Goal: Obtain resource: Download file/media

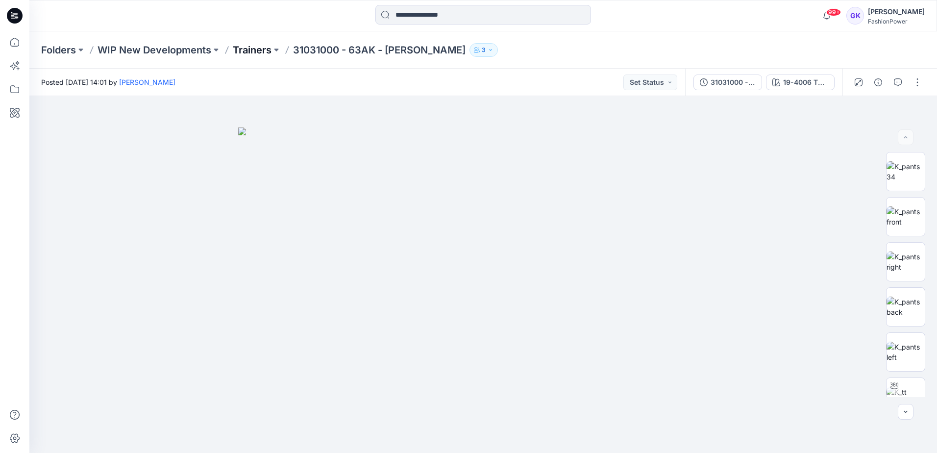
click at [257, 47] on p "Trainers" at bounding box center [252, 50] width 39 height 14
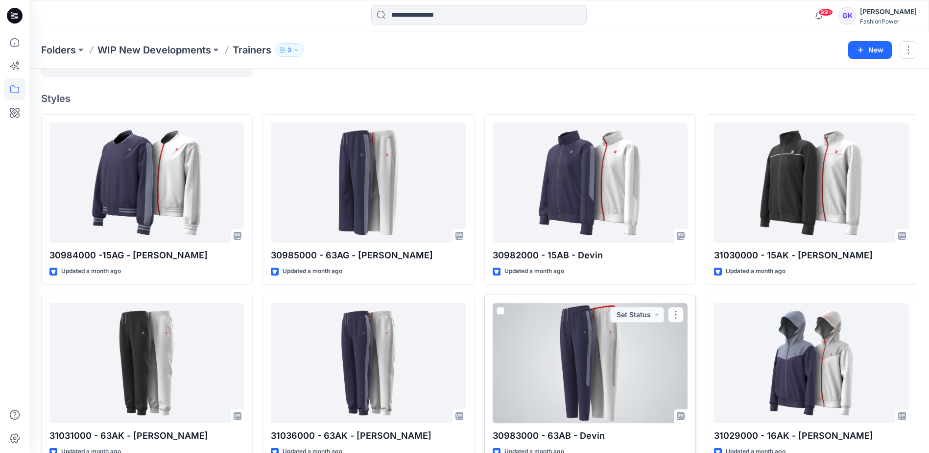
scroll to position [88, 0]
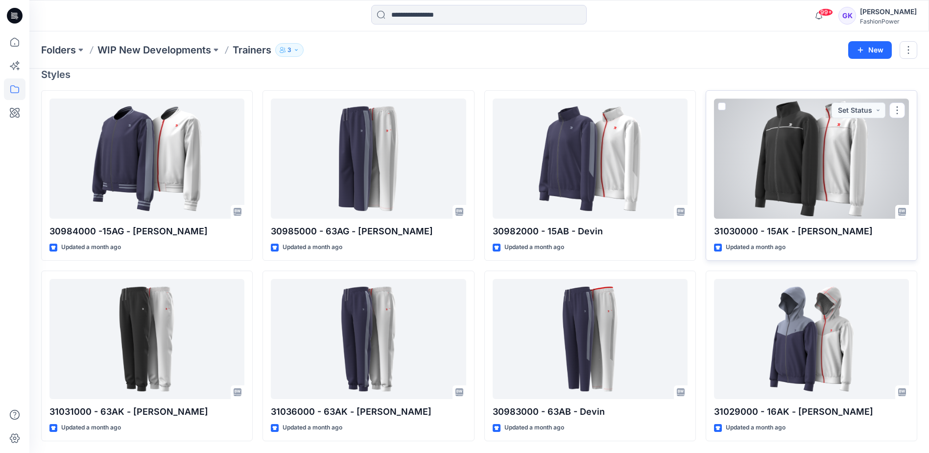
click at [785, 168] on div at bounding box center [811, 158] width 195 height 120
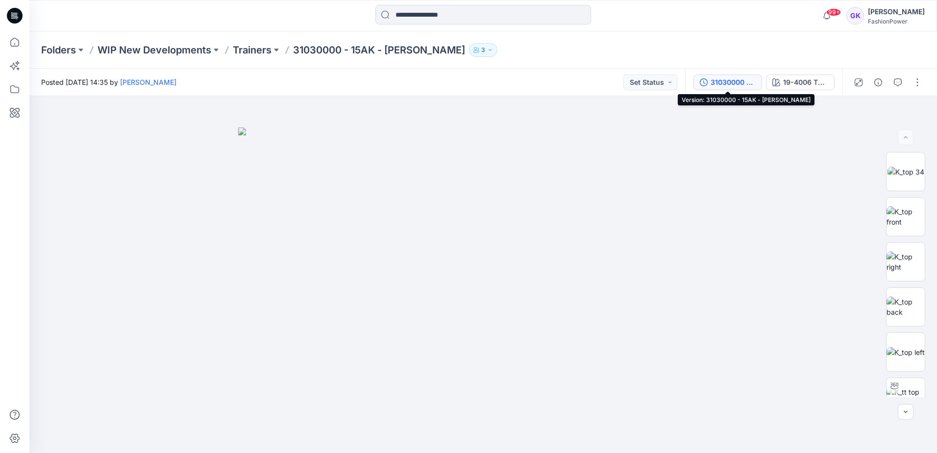
click at [743, 82] on div "31030000 - 15AK - Dion" at bounding box center [732, 82] width 45 height 11
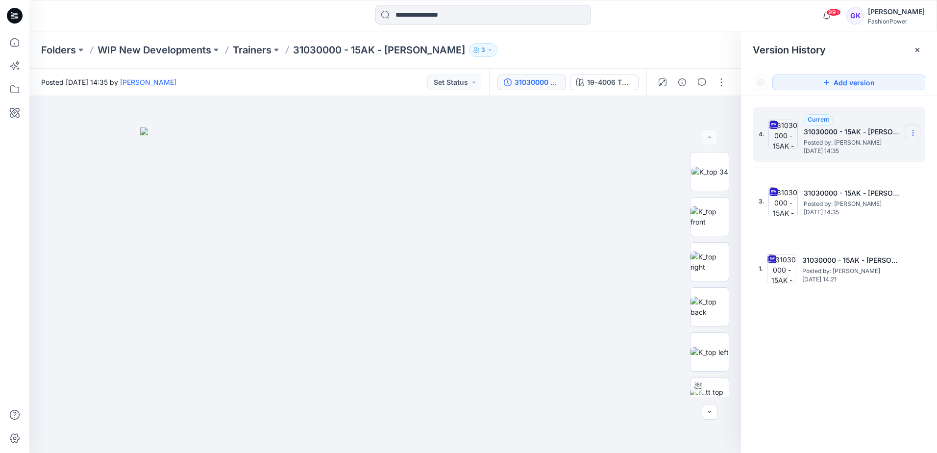
click at [916, 130] on icon at bounding box center [913, 133] width 8 height 8
click at [873, 154] on span "Download Source BW File" at bounding box center [863, 152] width 82 height 12
drag, startPoint x: 293, startPoint y: 49, endPoint x: 404, endPoint y: 49, distance: 110.7
click at [404, 49] on p "31030000 - 15AK - Dion" at bounding box center [379, 50] width 172 height 14
copy p "31030000 - 15AK - Dion"
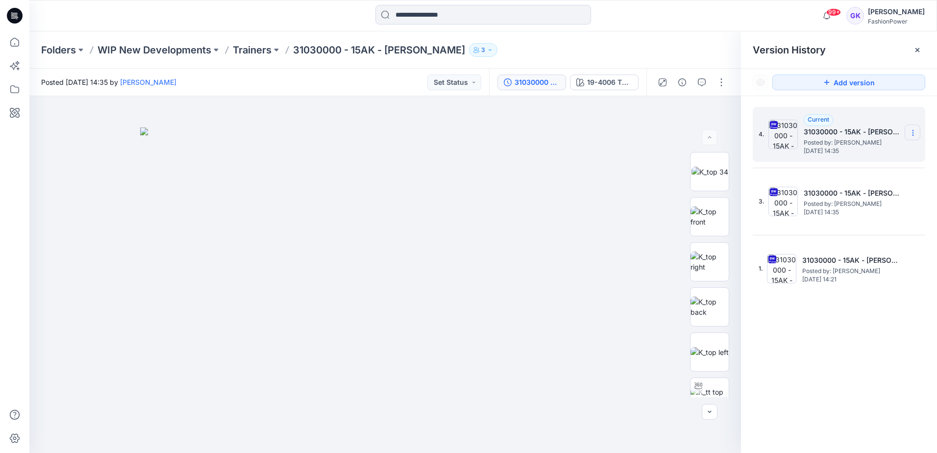
click at [917, 131] on section at bounding box center [912, 132] width 16 height 16
click at [884, 150] on span "Download Source BW File" at bounding box center [863, 152] width 82 height 12
drag, startPoint x: 294, startPoint y: 50, endPoint x: 406, endPoint y: 53, distance: 111.7
click at [406, 53] on p "31030000 - 15AK - Dion" at bounding box center [379, 50] width 172 height 14
copy p "31030000 - 15AK - Dion"
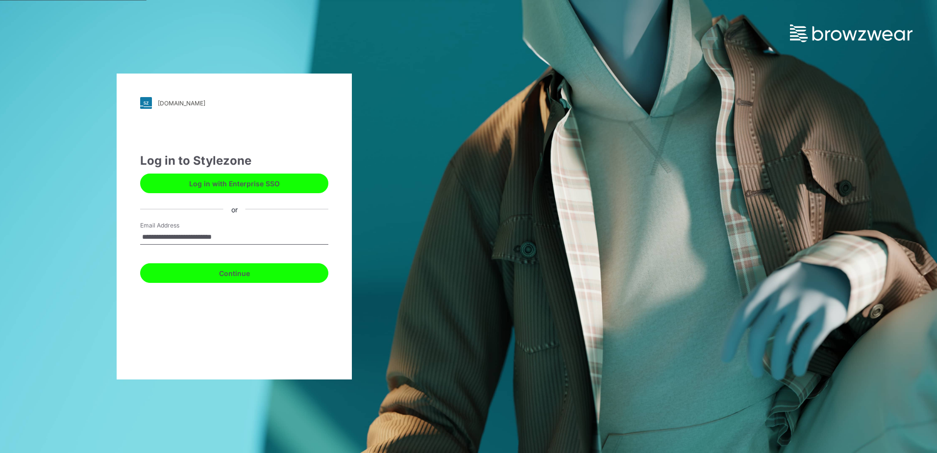
click at [245, 269] on button "Continue" at bounding box center [234, 273] width 188 height 20
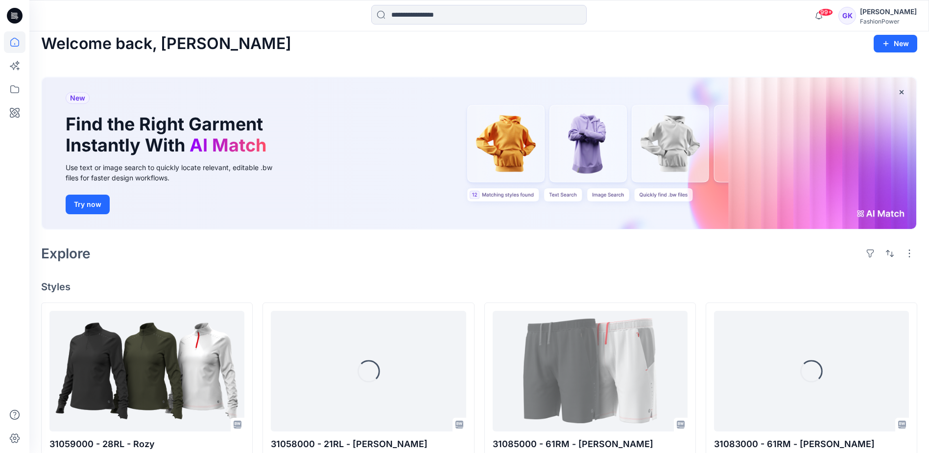
scroll to position [49, 0]
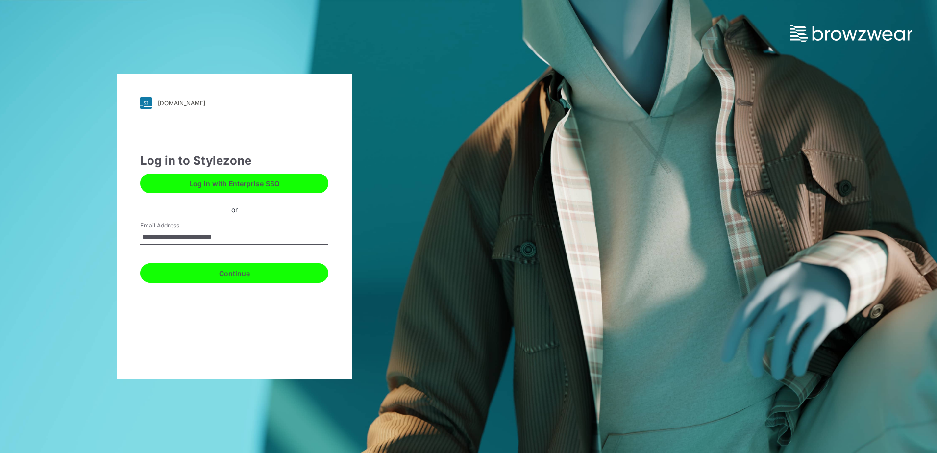
click at [236, 275] on button "Continue" at bounding box center [234, 273] width 188 height 20
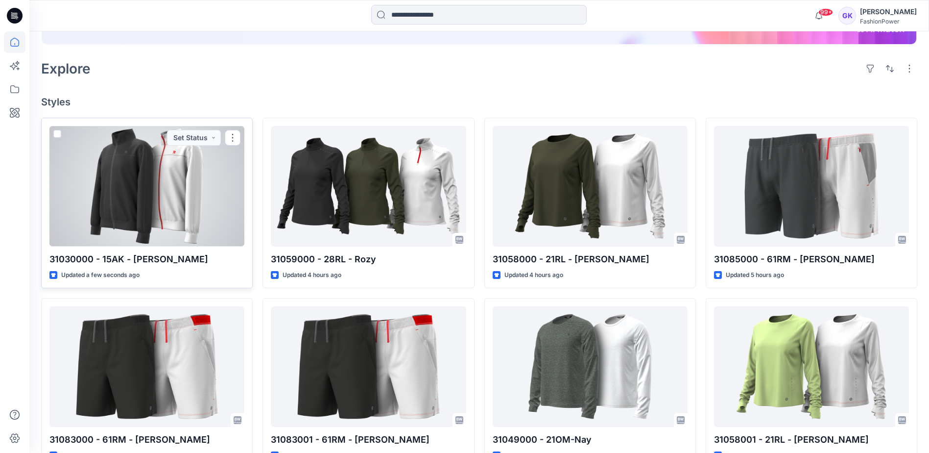
scroll to position [196, 0]
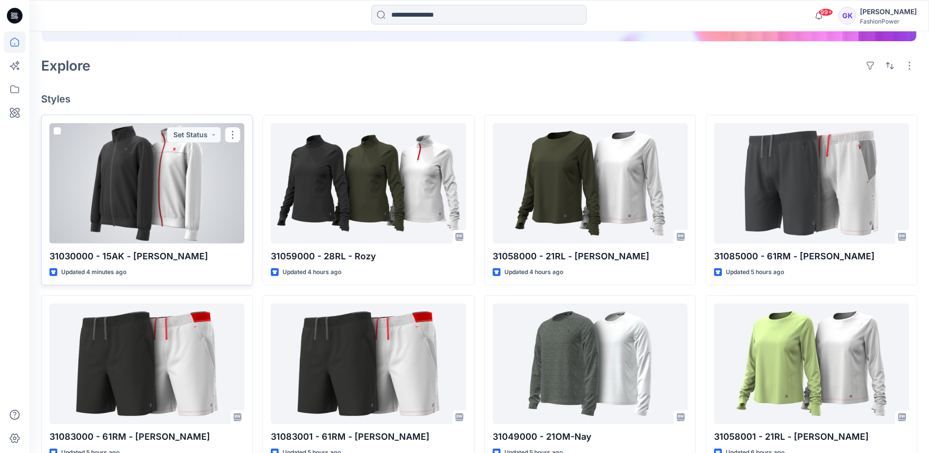
click at [168, 183] on div at bounding box center [146, 183] width 195 height 120
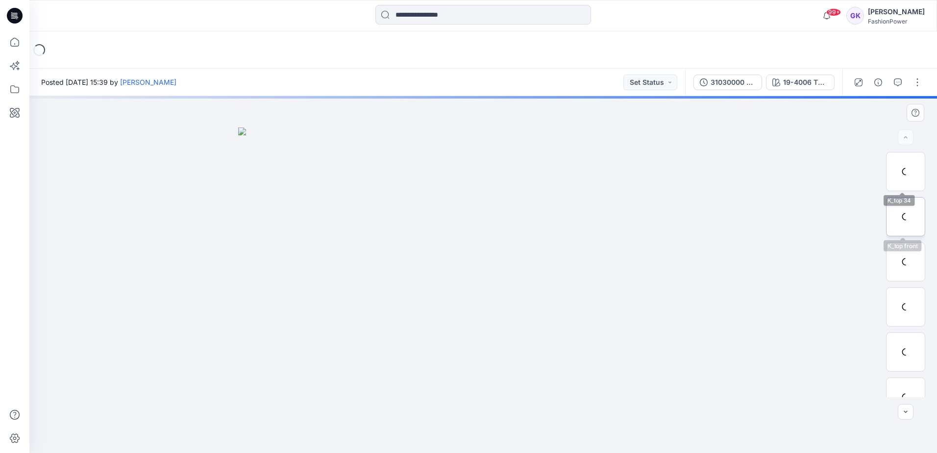
click at [904, 221] on div at bounding box center [905, 216] width 39 height 39
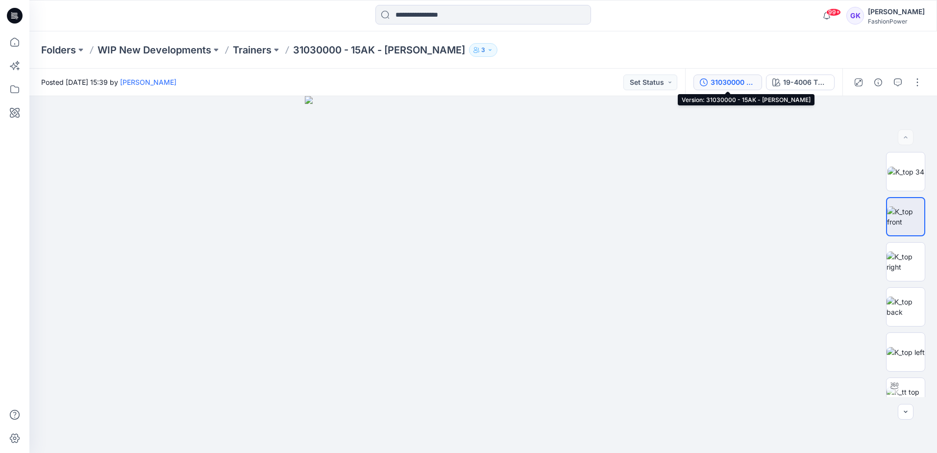
click at [731, 84] on div "31030000 - 15AK - [PERSON_NAME]" at bounding box center [732, 82] width 45 height 11
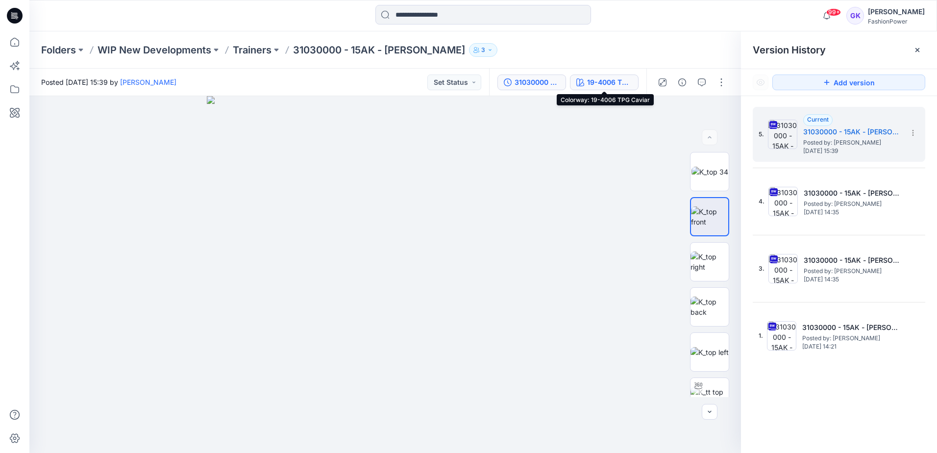
click at [596, 80] on div "19-4006 TPG Caviar" at bounding box center [609, 82] width 45 height 11
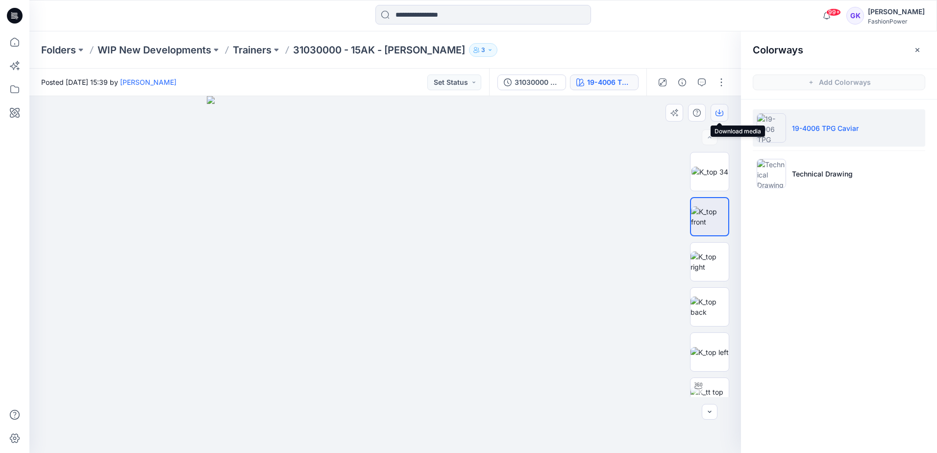
click at [715, 112] on icon "button" at bounding box center [719, 113] width 8 height 8
click at [708, 311] on img at bounding box center [709, 306] width 38 height 21
click at [723, 114] on icon "button" at bounding box center [719, 113] width 8 height 5
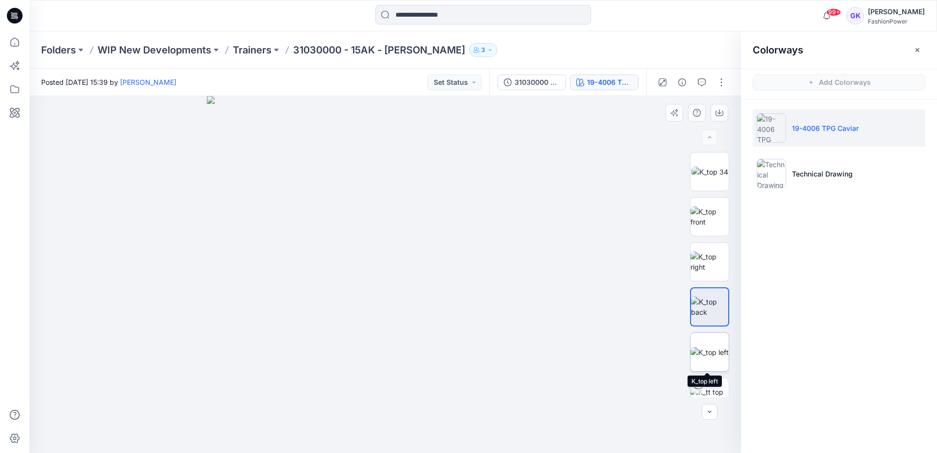
click at [712, 347] on img at bounding box center [709, 352] width 38 height 10
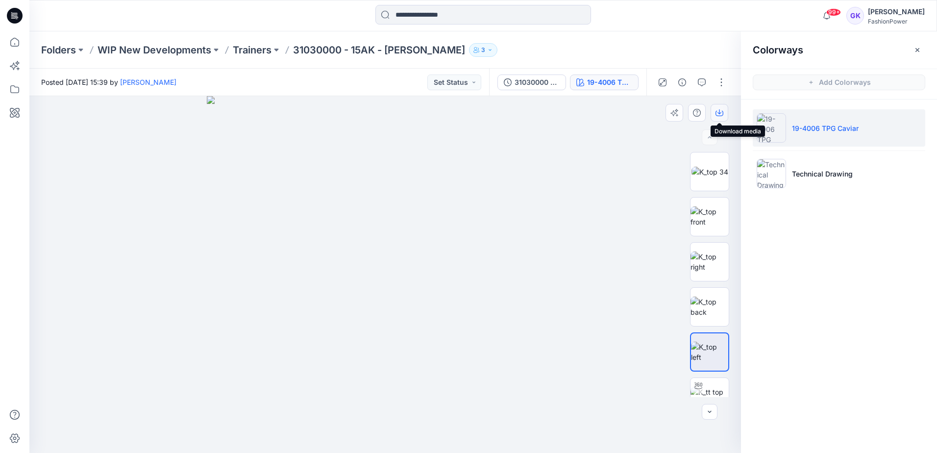
click at [721, 111] on icon "button" at bounding box center [719, 113] width 8 height 8
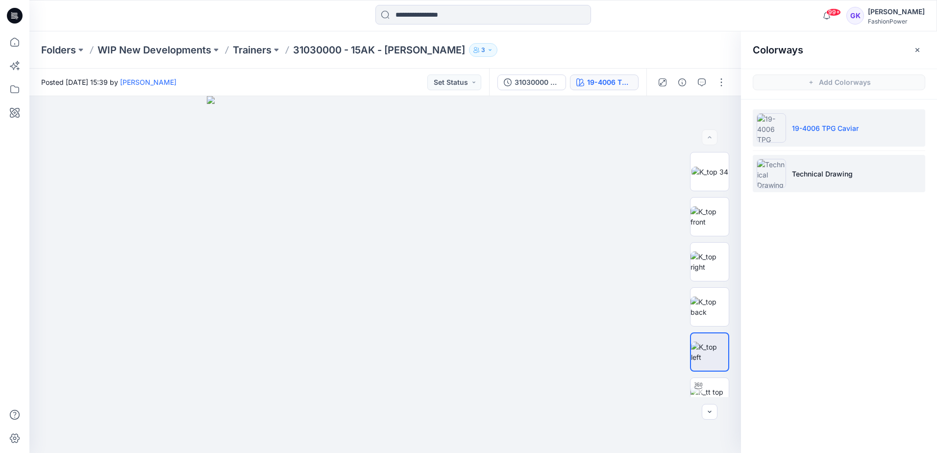
click at [904, 172] on li "Technical Drawing" at bounding box center [838, 173] width 172 height 37
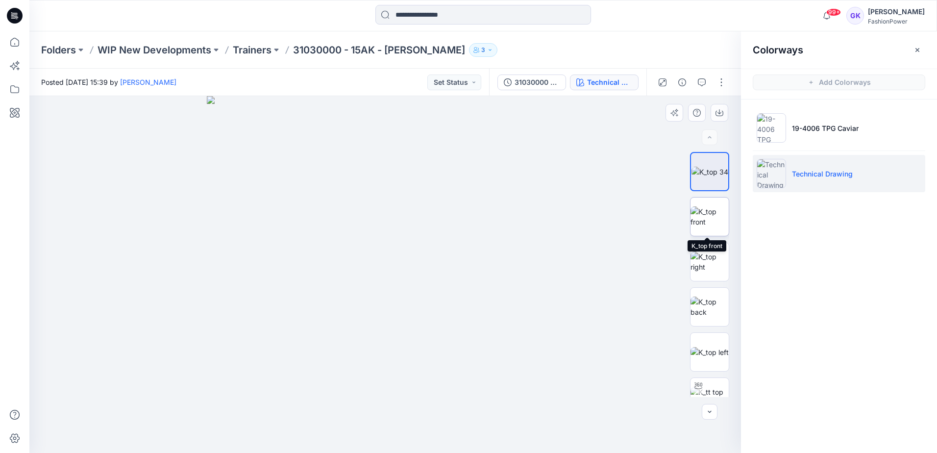
click at [706, 218] on img at bounding box center [709, 216] width 38 height 21
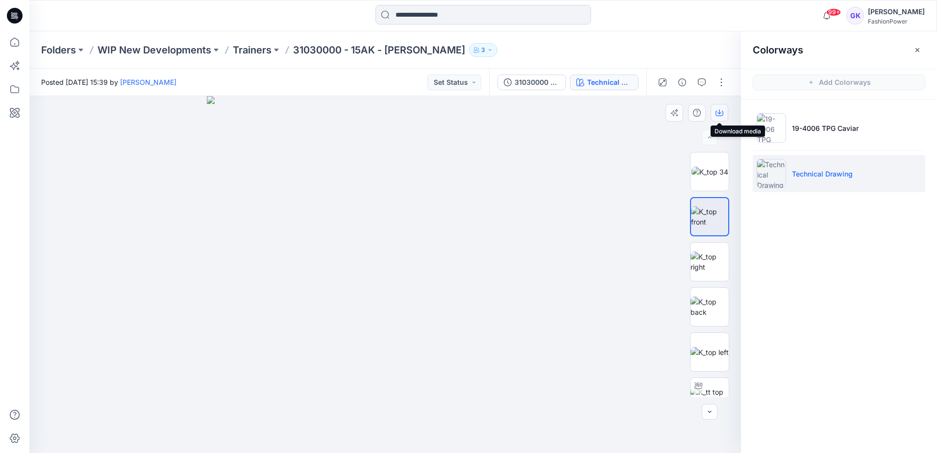
click at [722, 113] on icon "button" at bounding box center [719, 113] width 8 height 8
click at [698, 308] on img at bounding box center [709, 306] width 38 height 21
click at [718, 115] on icon "button" at bounding box center [719, 113] width 8 height 8
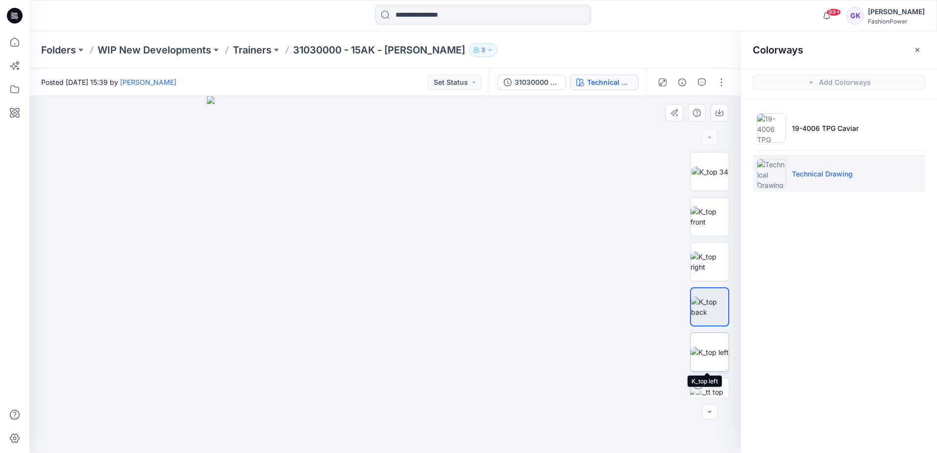
click at [713, 357] on img at bounding box center [709, 352] width 38 height 10
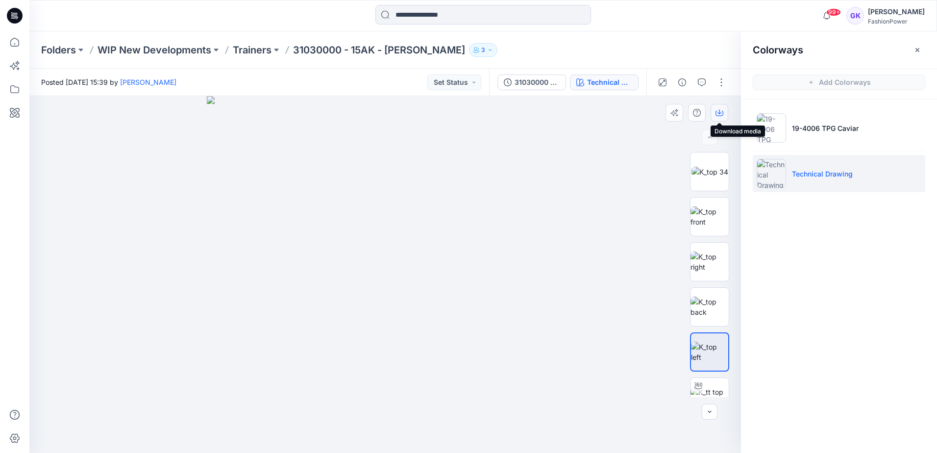
click at [718, 111] on icon "button" at bounding box center [719, 113] width 8 height 8
click at [240, 53] on p "Trainers" at bounding box center [252, 50] width 39 height 14
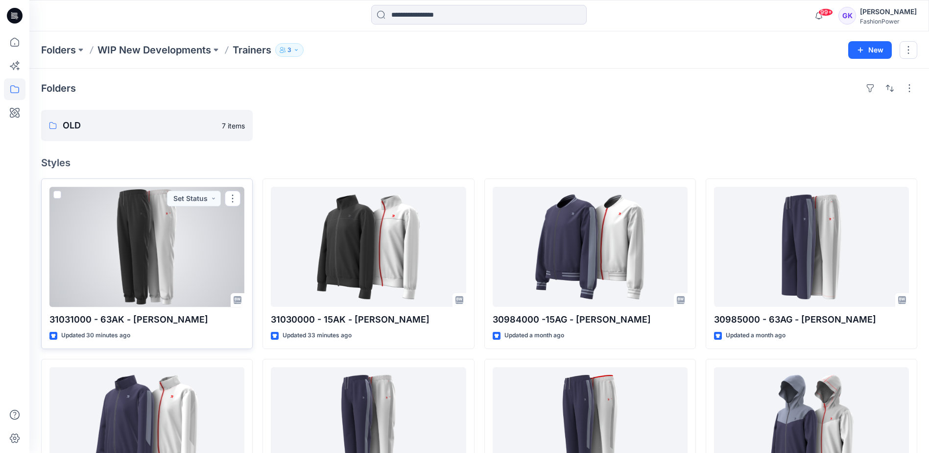
click at [206, 271] on div at bounding box center [146, 247] width 195 height 120
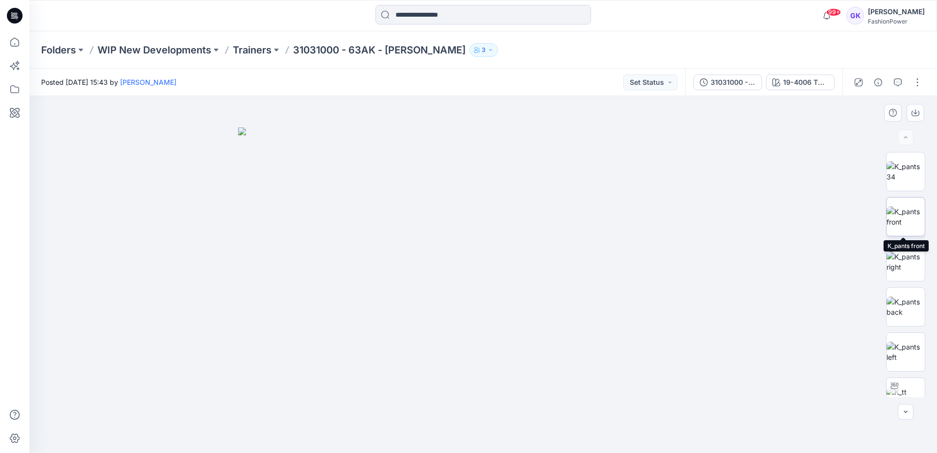
click at [918, 209] on img at bounding box center [905, 216] width 38 height 21
click at [911, 109] on button "button" at bounding box center [915, 113] width 18 height 18
click at [903, 312] on img at bounding box center [905, 306] width 38 height 21
click at [914, 111] on icon "button" at bounding box center [915, 113] width 8 height 8
click at [899, 361] on img at bounding box center [905, 351] width 38 height 21
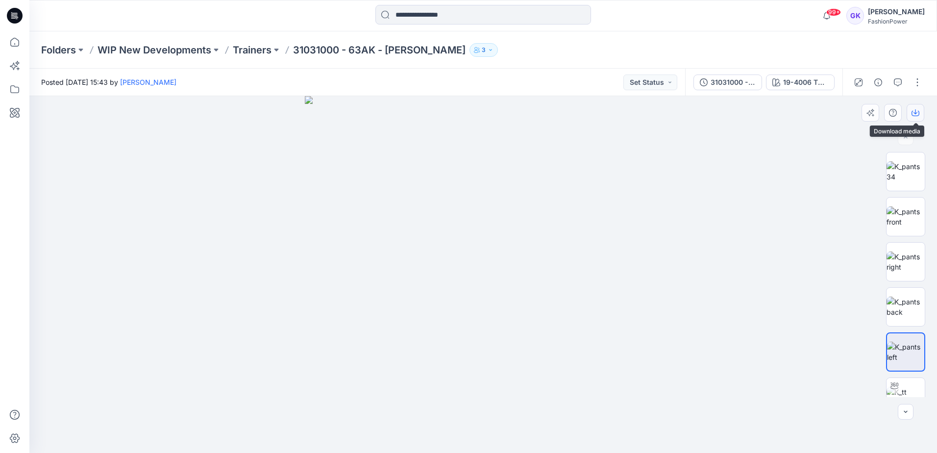
click at [919, 109] on icon "button" at bounding box center [915, 113] width 8 height 8
click at [250, 46] on p "Trainers" at bounding box center [252, 50] width 39 height 14
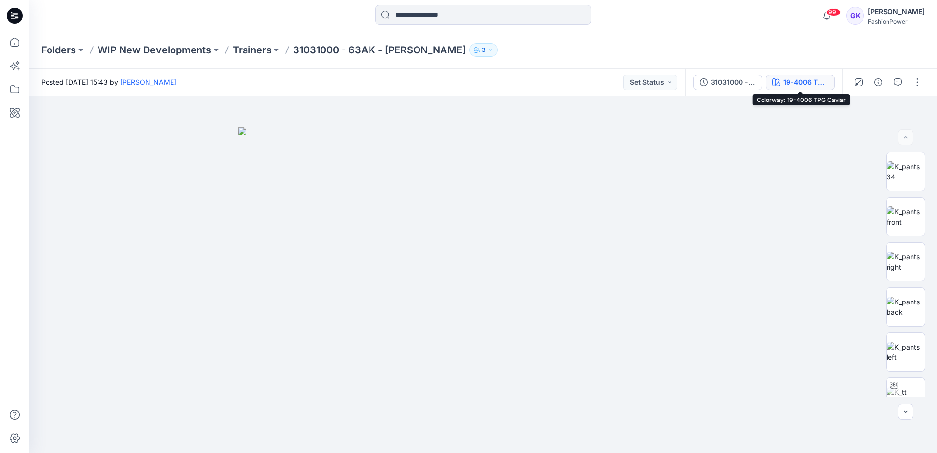
click at [811, 80] on div "19-4006 TPG Caviar" at bounding box center [805, 82] width 45 height 11
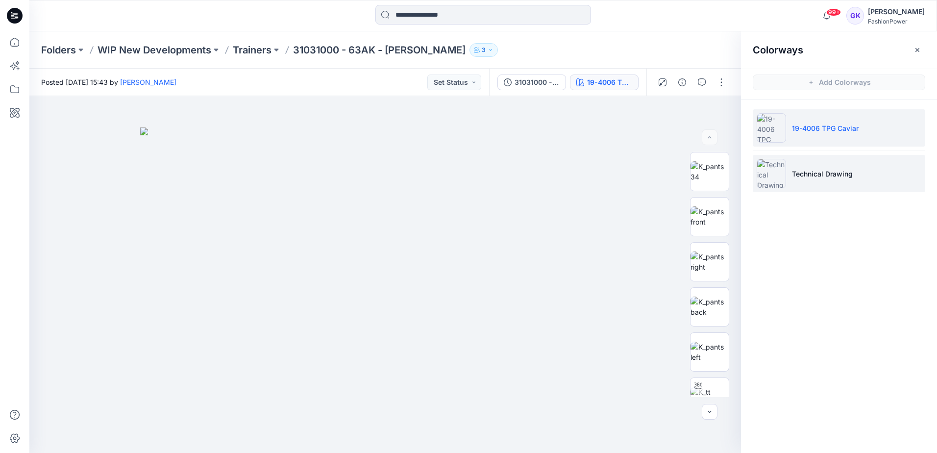
click at [844, 159] on li "Technical Drawing" at bounding box center [838, 173] width 172 height 37
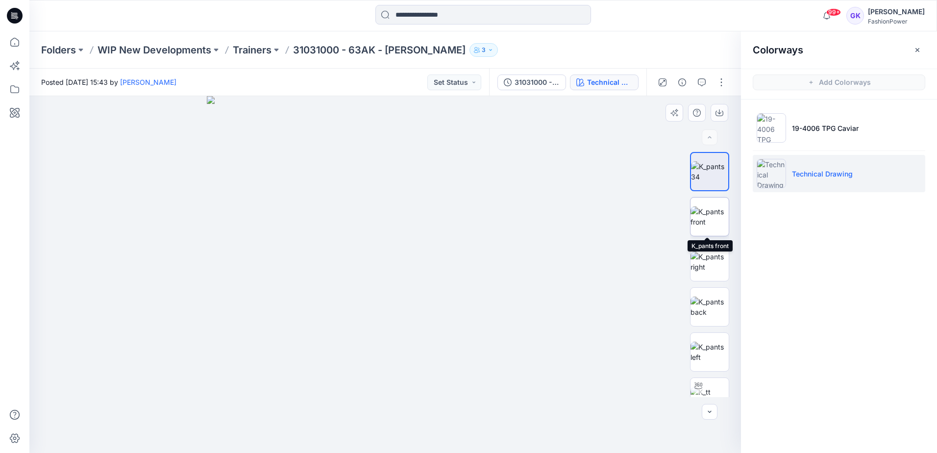
click at [701, 217] on img at bounding box center [709, 216] width 38 height 21
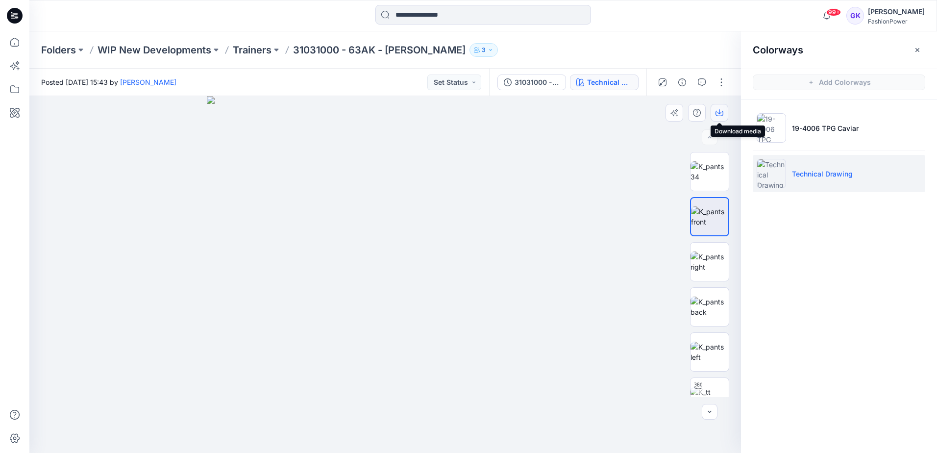
click at [717, 110] on icon "button" at bounding box center [719, 113] width 8 height 8
click at [703, 310] on img at bounding box center [709, 306] width 38 height 21
click at [712, 111] on button "button" at bounding box center [719, 113] width 18 height 18
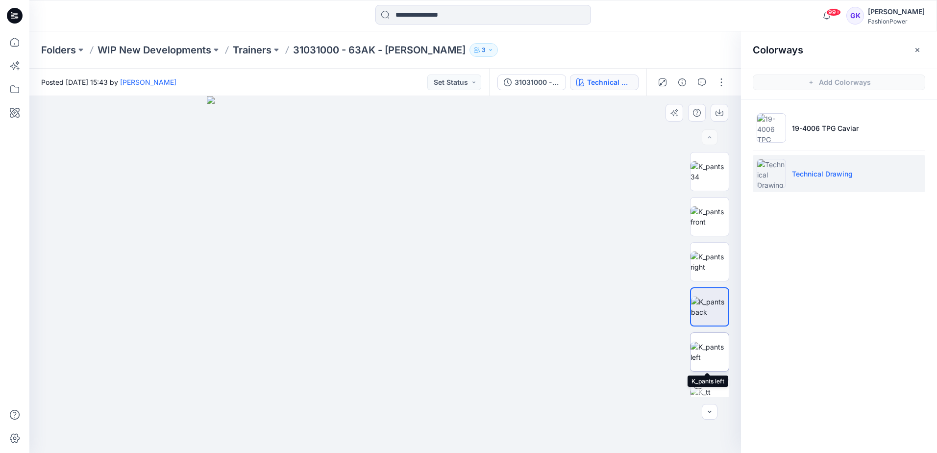
click at [705, 358] on img at bounding box center [709, 351] width 38 height 21
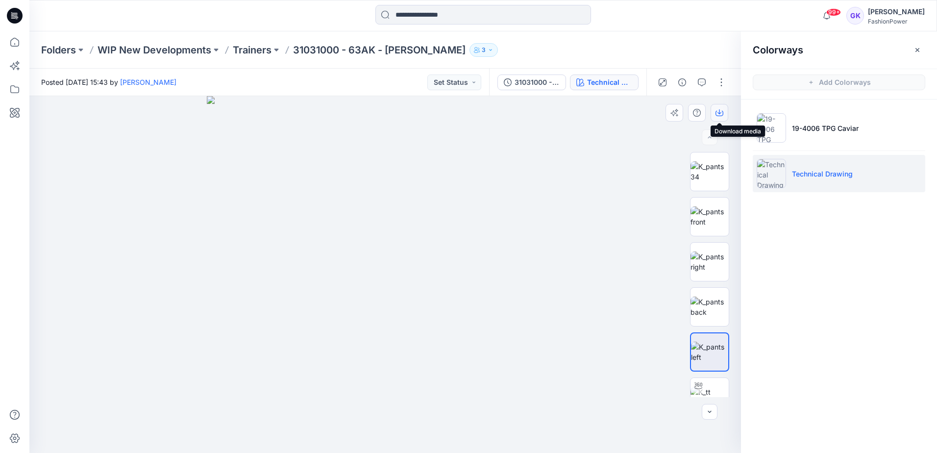
click at [720, 107] on button "button" at bounding box center [719, 113] width 18 height 18
